Goal: Check status: Check status

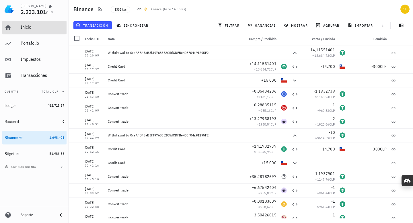
click at [39, 30] on div "Inicio" at bounding box center [43, 27] width 44 height 13
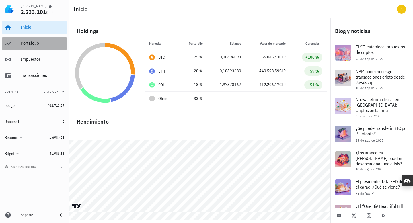
click at [46, 41] on div "Portafolio" at bounding box center [43, 42] width 44 height 5
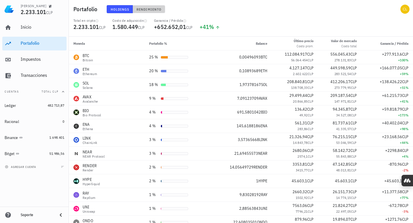
click at [147, 8] on span "Rendimiento" at bounding box center [148, 9] width 25 height 4
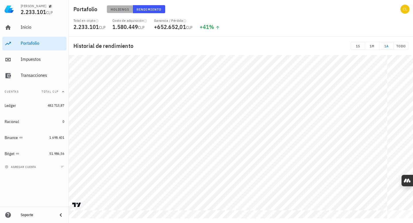
click at [123, 9] on span "Holdings" at bounding box center [120, 9] width 19 height 4
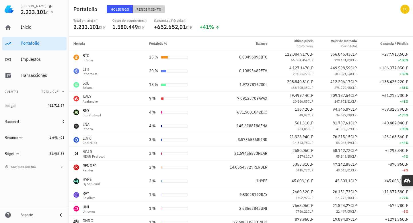
click at [150, 11] on span "Rendimiento" at bounding box center [148, 9] width 25 height 4
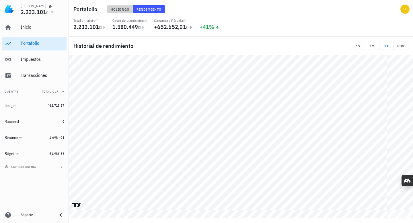
click at [123, 9] on span "Holdings" at bounding box center [120, 9] width 19 height 4
